Goal: Check status: Verify the current state of an ongoing process or item

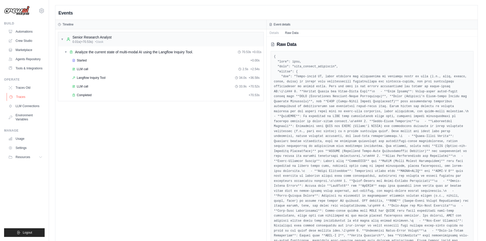
click at [22, 97] on link "Traces" at bounding box center [26, 97] width 39 height 8
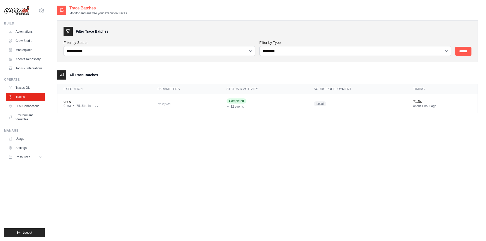
click at [22, 97] on link "Traces" at bounding box center [25, 97] width 39 height 8
click at [74, 105] on div "Crew • 7515bb4c-..." at bounding box center [105, 106] width 82 height 4
